Goal: Navigation & Orientation: Understand site structure

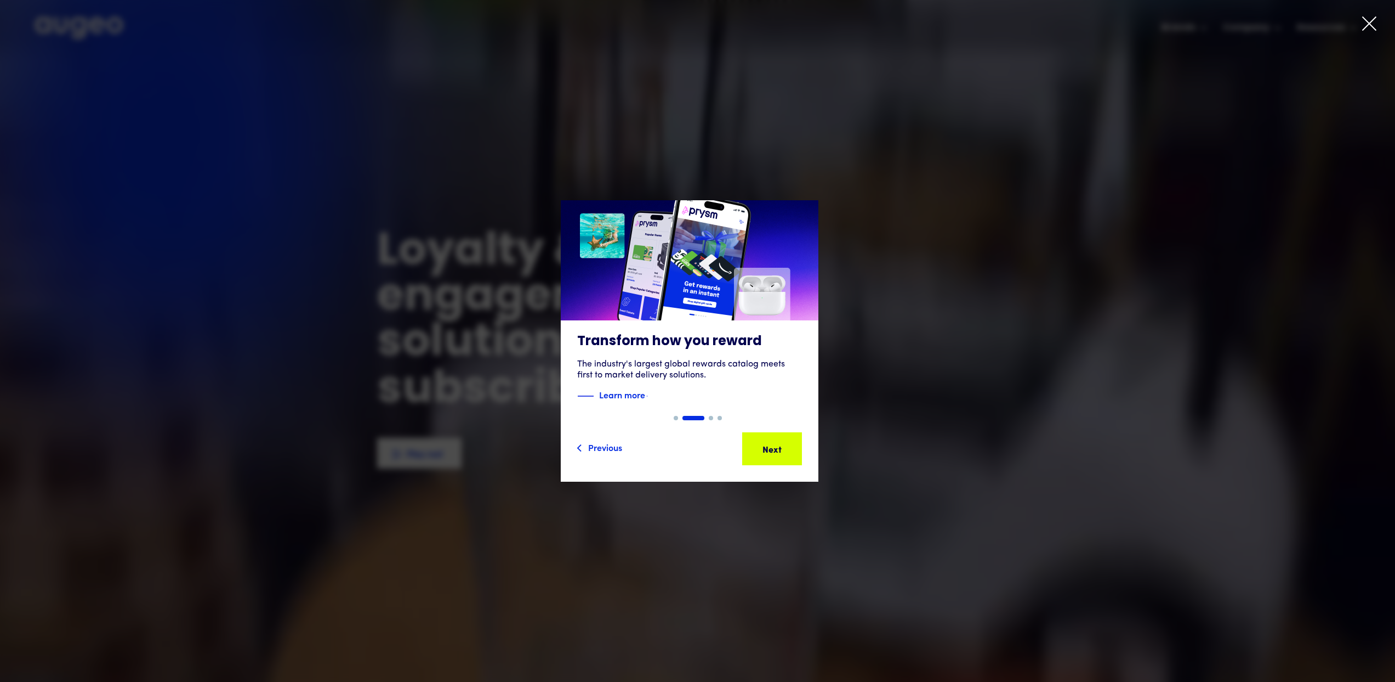
drag, startPoint x: 1377, startPoint y: 19, endPoint x: 1292, endPoint y: 97, distance: 115.6
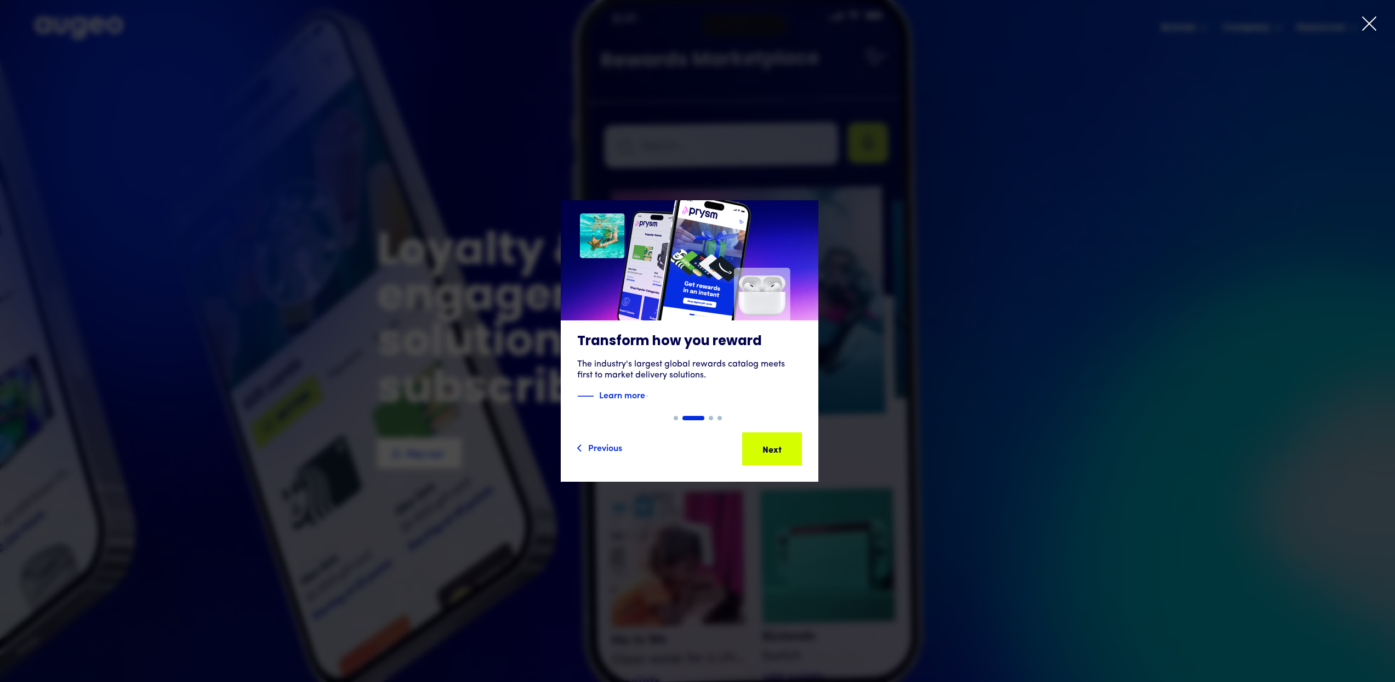
click at [1377, 19] on icon at bounding box center [1370, 23] width 16 height 16
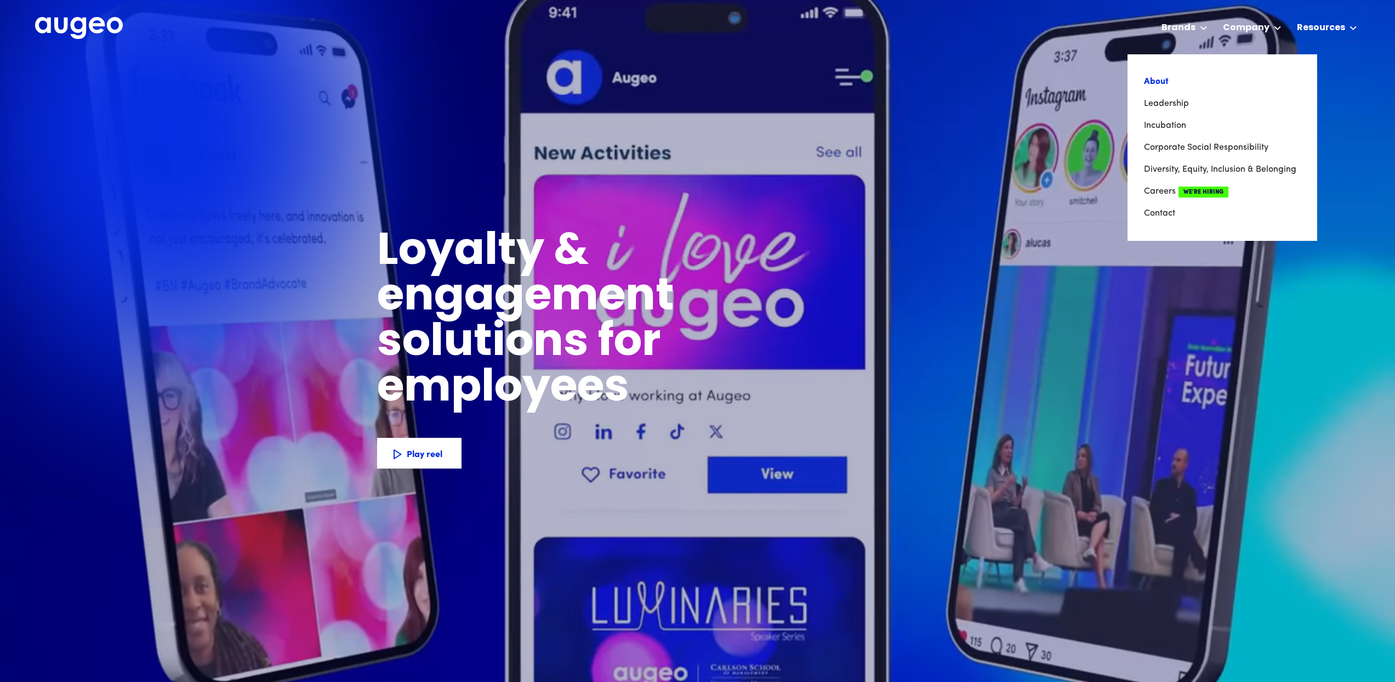
click at [1157, 85] on link "About" at bounding box center [1222, 82] width 157 height 22
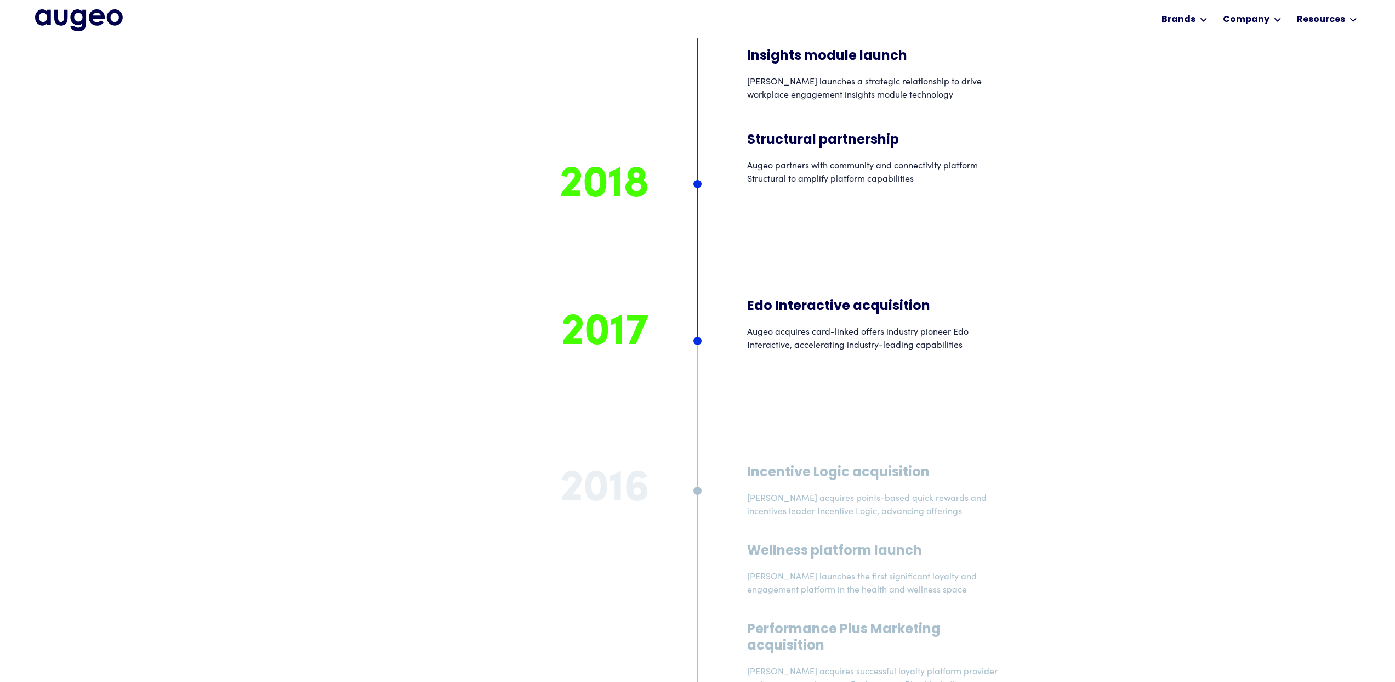
scroll to position [7838, 0]
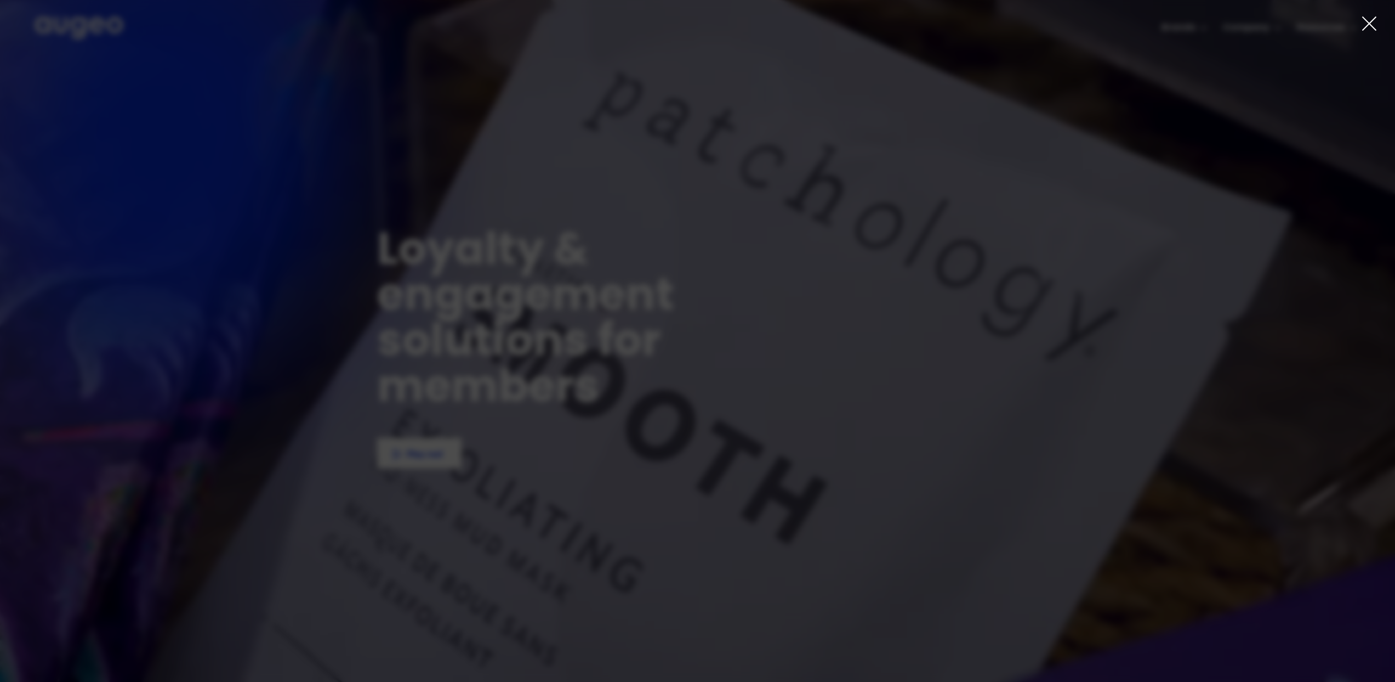
click at [739, 343] on link "AI-powered media buying Introducing Aimy, an AI platform enabling companies of …" at bounding box center [698, 330] width 258 height 215
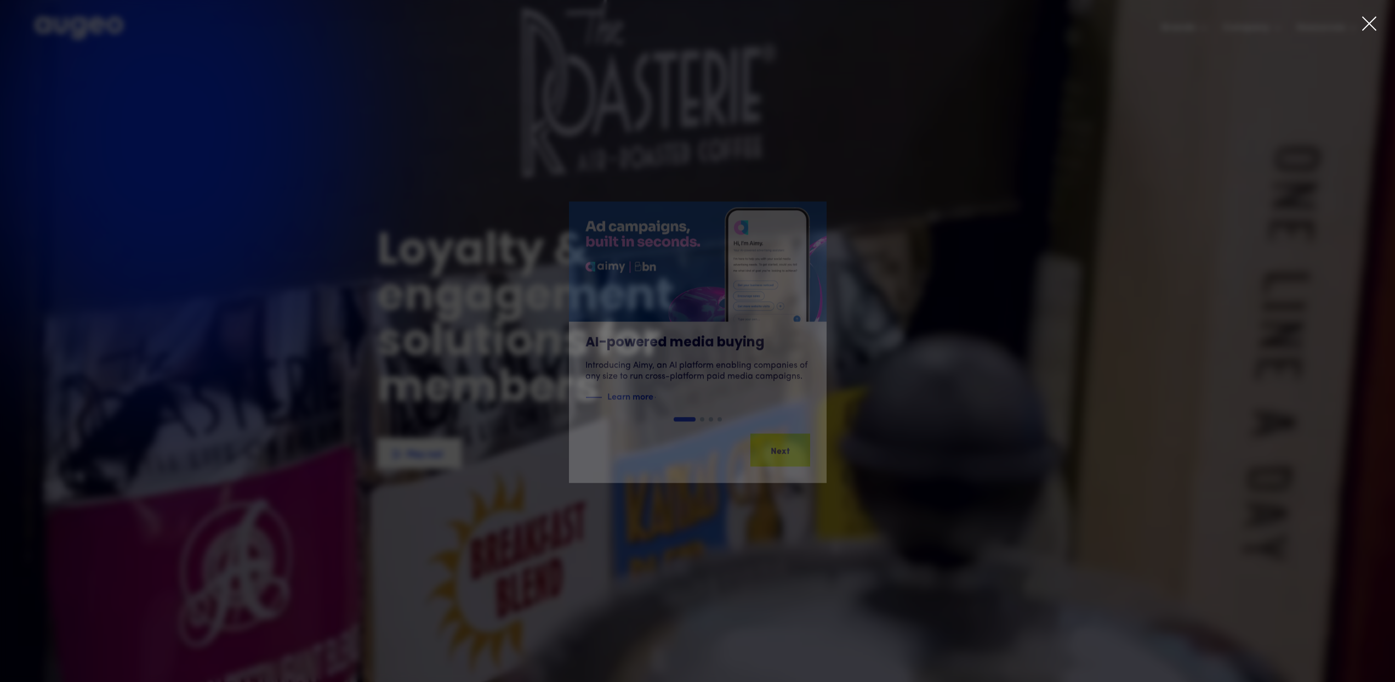
click at [1369, 25] on icon at bounding box center [1370, 23] width 16 height 16
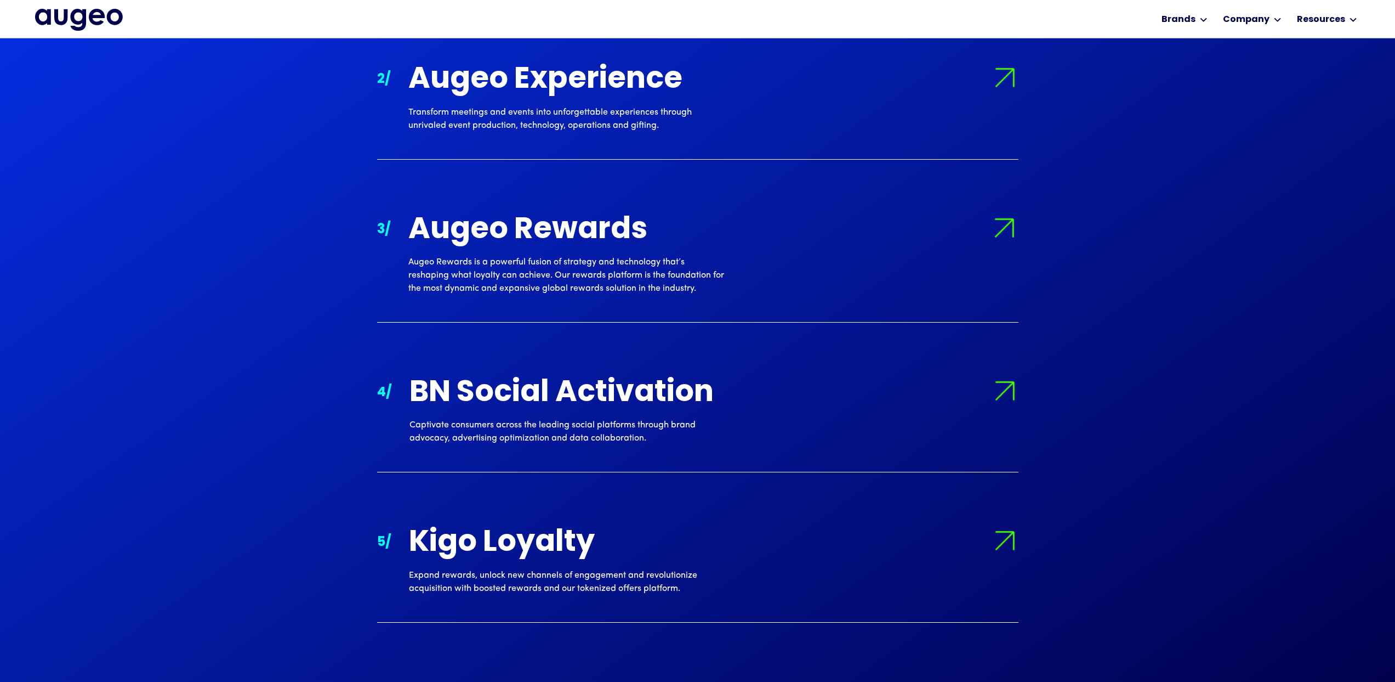
scroll to position [1512, 0]
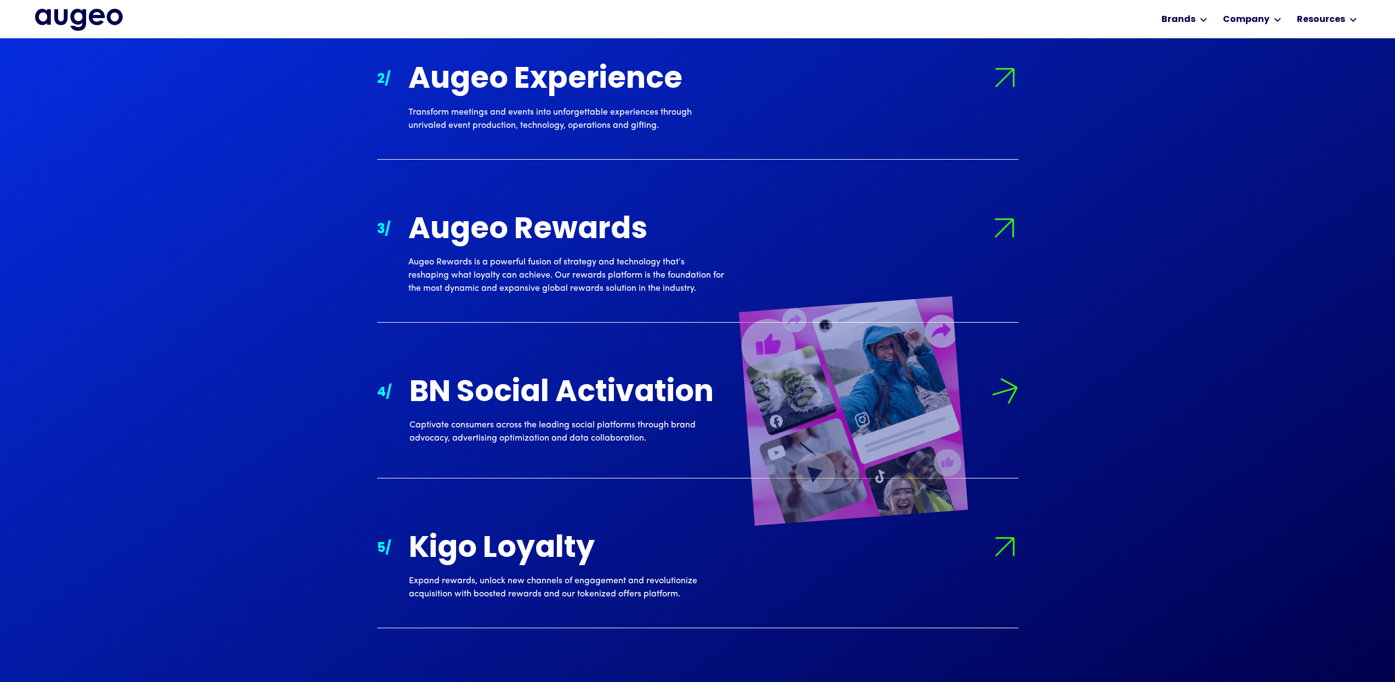
click at [954, 395] on img at bounding box center [853, 410] width 229 height 229
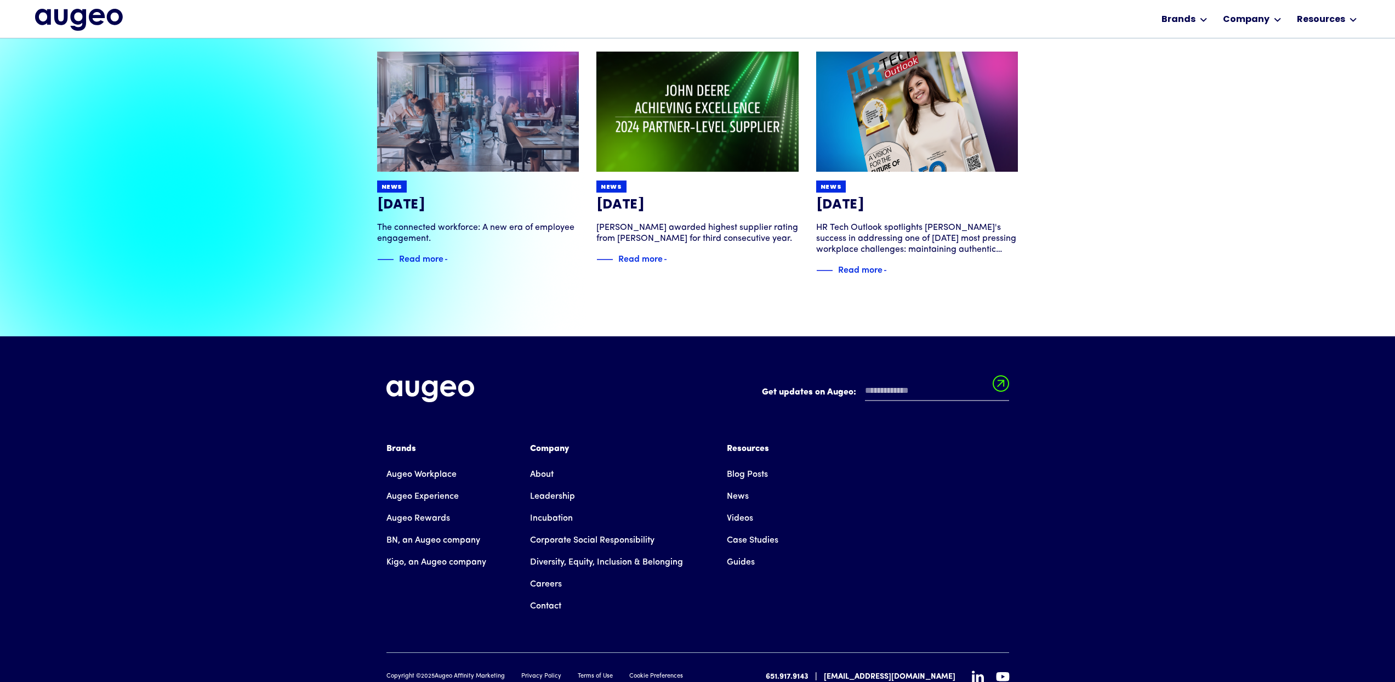
scroll to position [2552, 0]
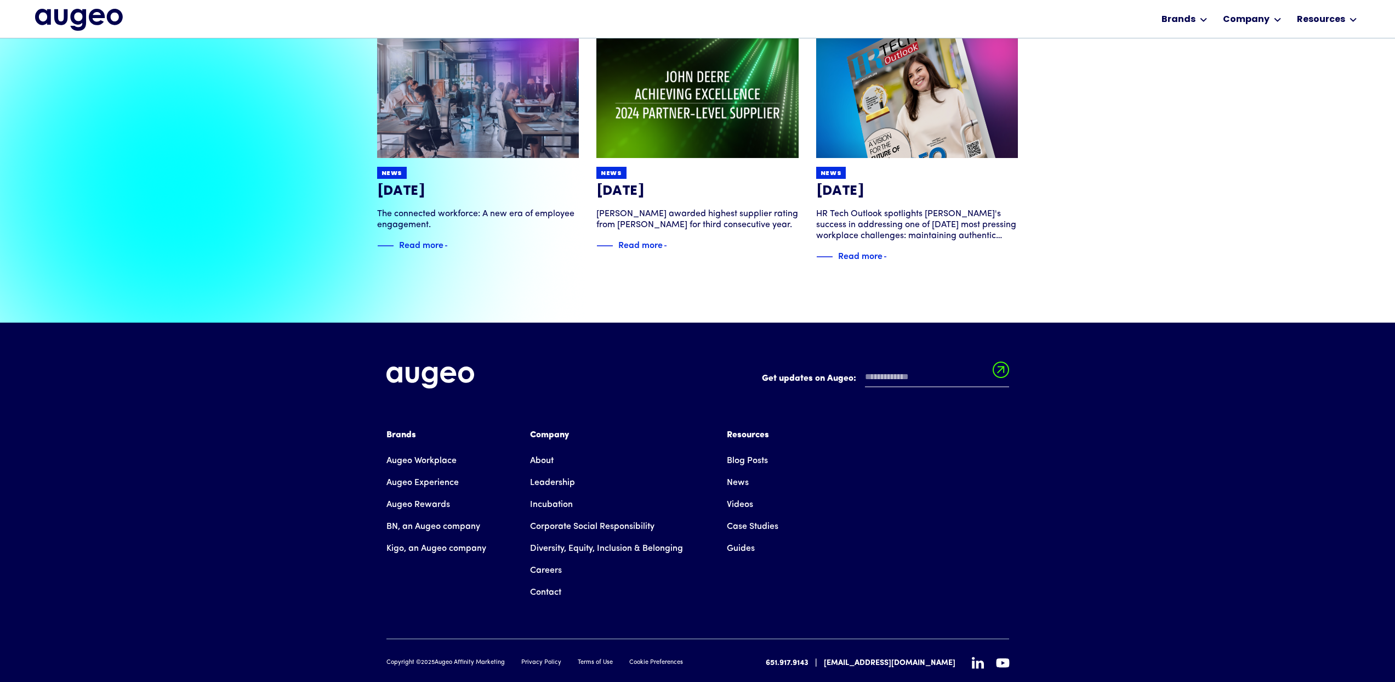
click at [551, 450] on link "About" at bounding box center [542, 461] width 24 height 22
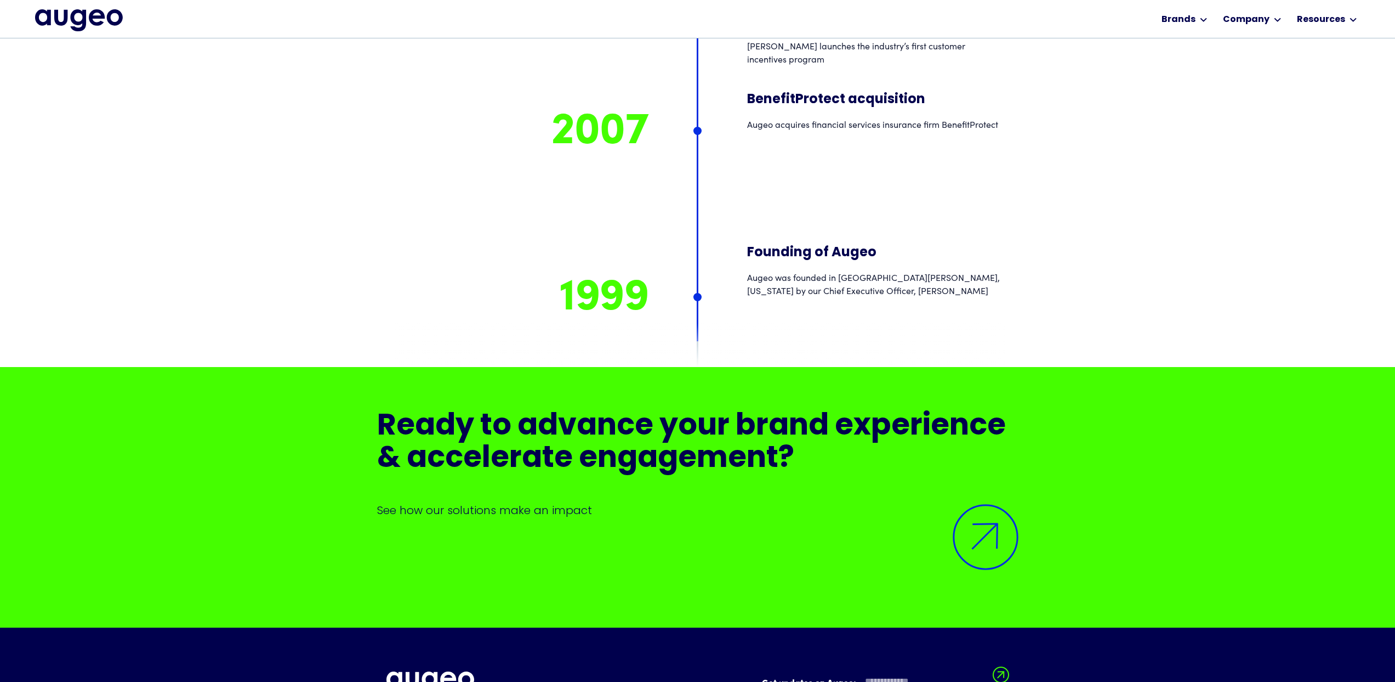
scroll to position [9964, 0]
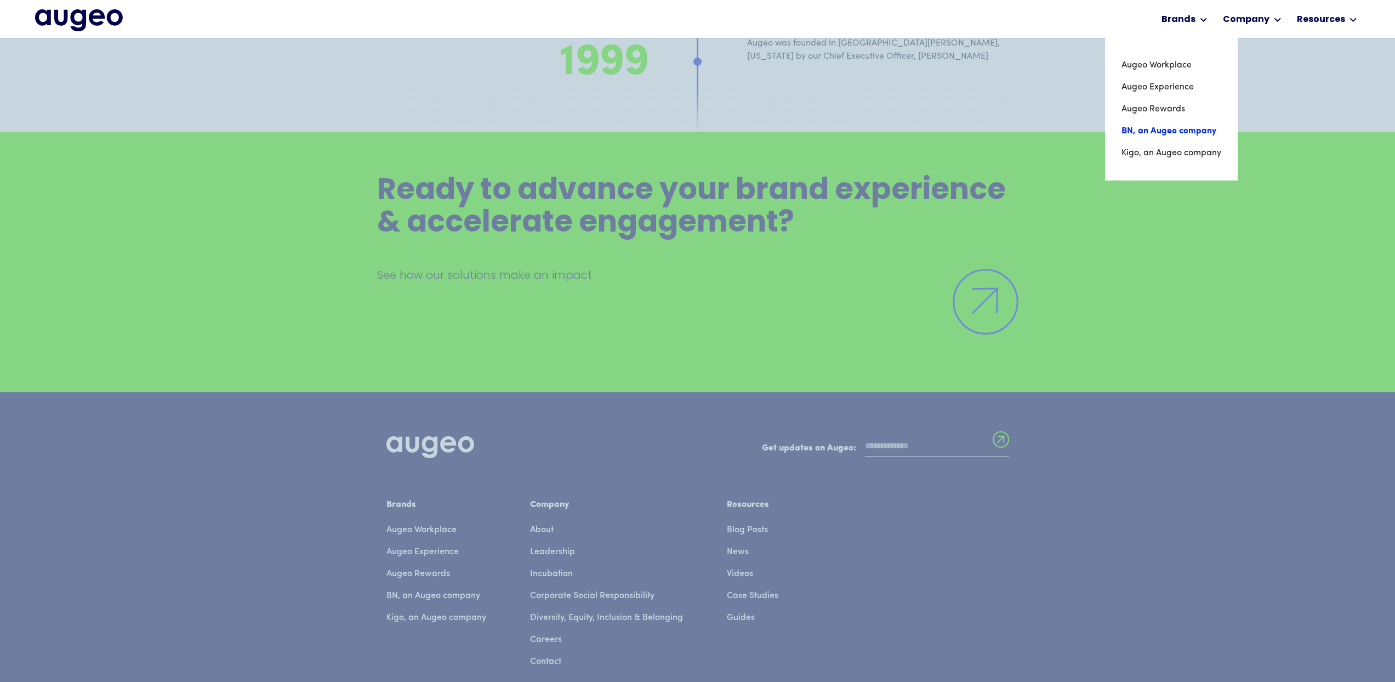
click at [1181, 128] on link "BN, an Augeo company" at bounding box center [1172, 131] width 100 height 22
click at [1150, 109] on link "Augeo Rewards" at bounding box center [1172, 109] width 100 height 22
